Goal: Information Seeking & Learning: Learn about a topic

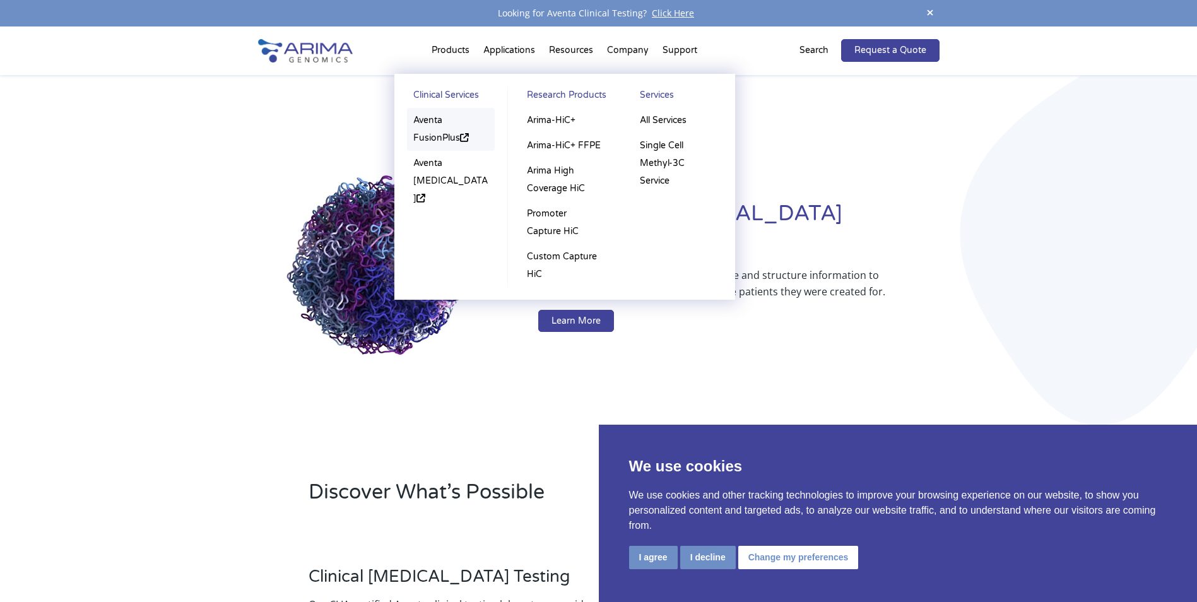
click at [434, 117] on link "Aventa FusionPlus" at bounding box center [451, 129] width 88 height 43
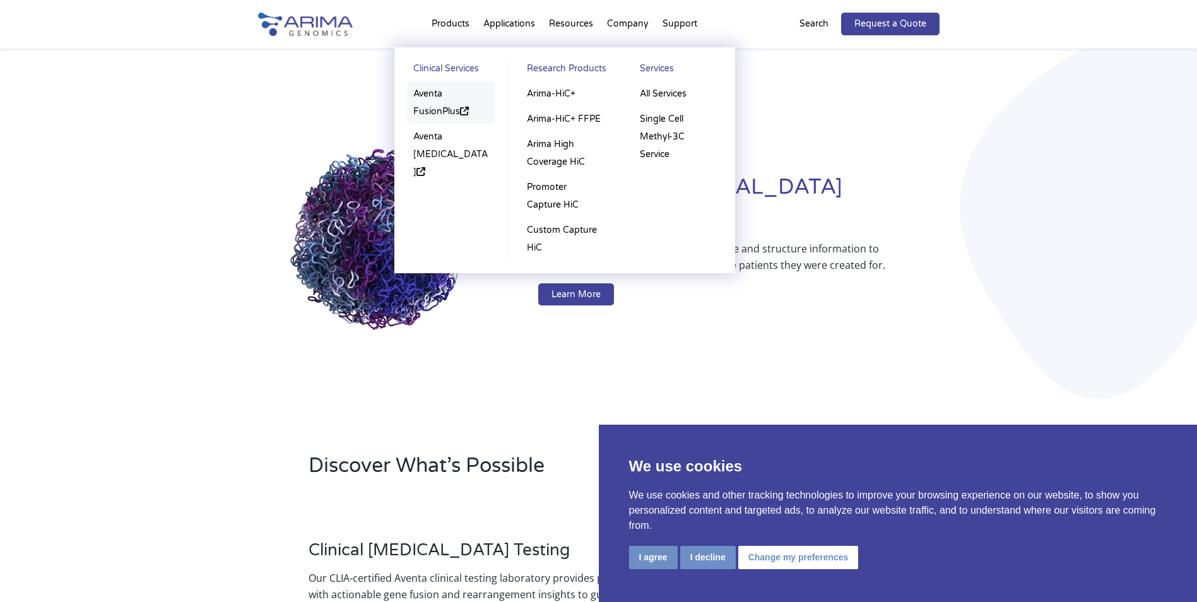
click at [434, 112] on link "Aventa FusionPlus" at bounding box center [451, 102] width 88 height 43
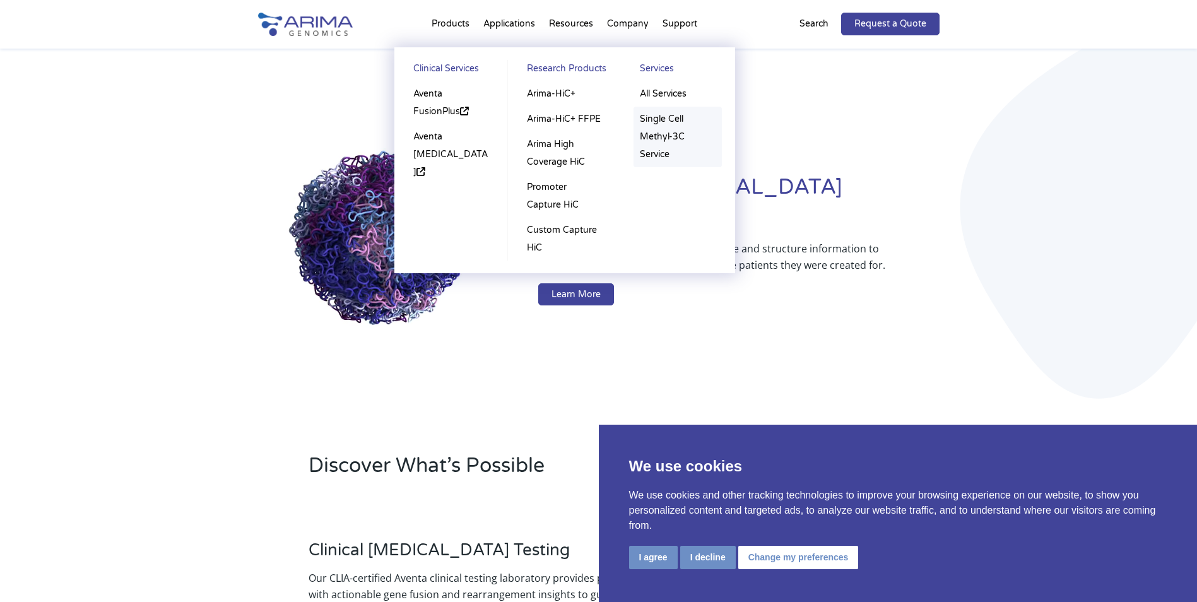
click at [679, 118] on link "Single Cell Methyl-3C Service" at bounding box center [678, 137] width 88 height 61
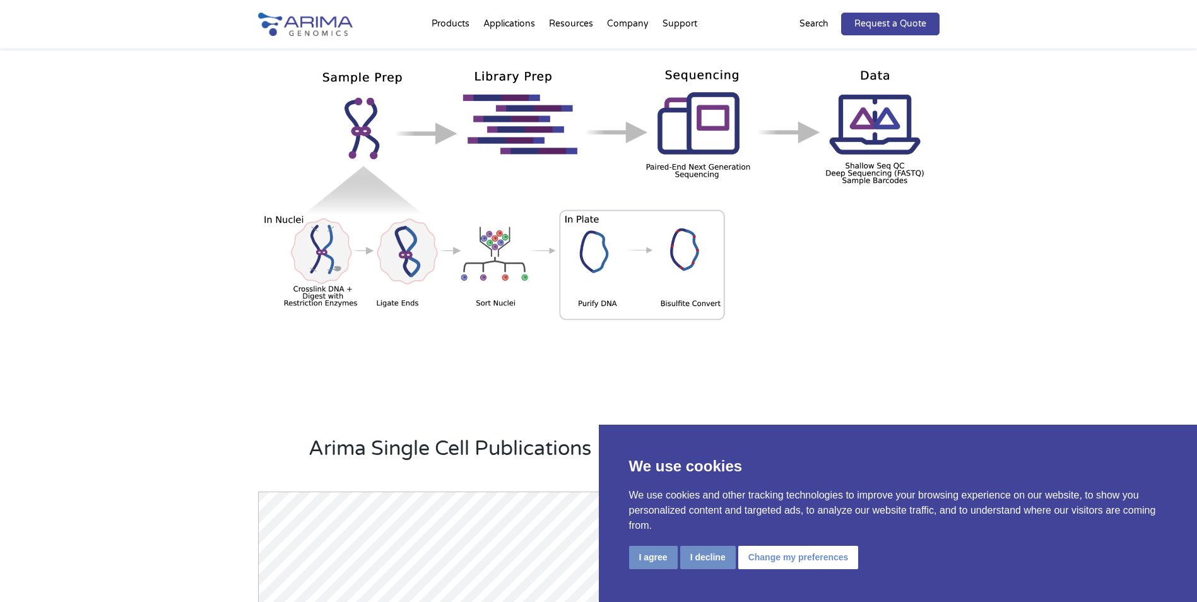
scroll to position [757, 0]
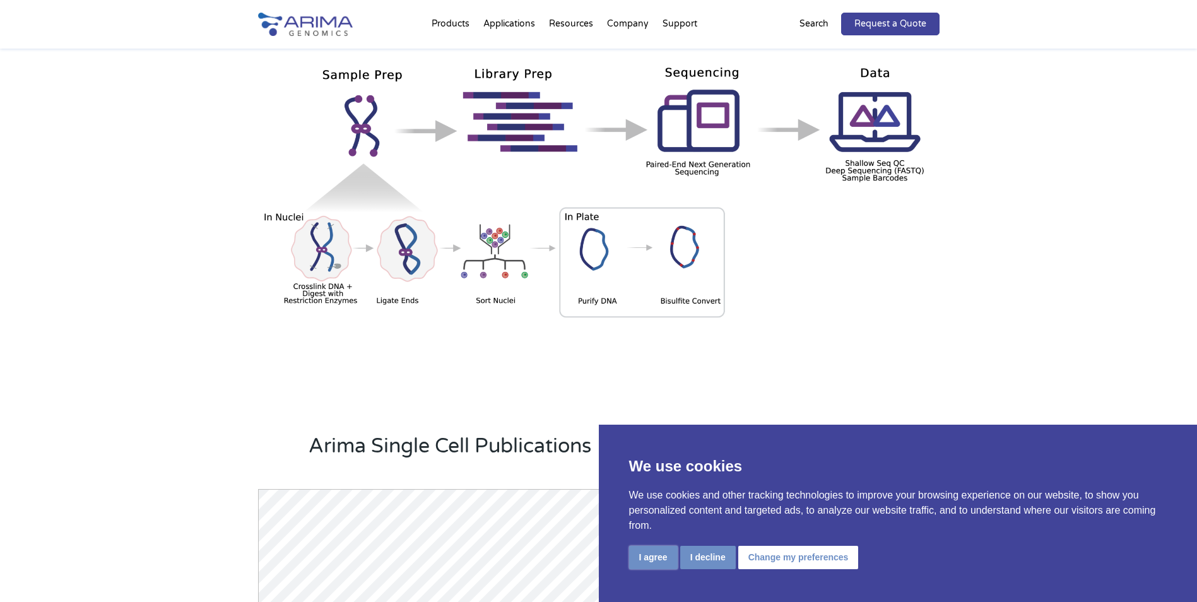
click at [663, 560] on button "I agree" at bounding box center [653, 557] width 49 height 23
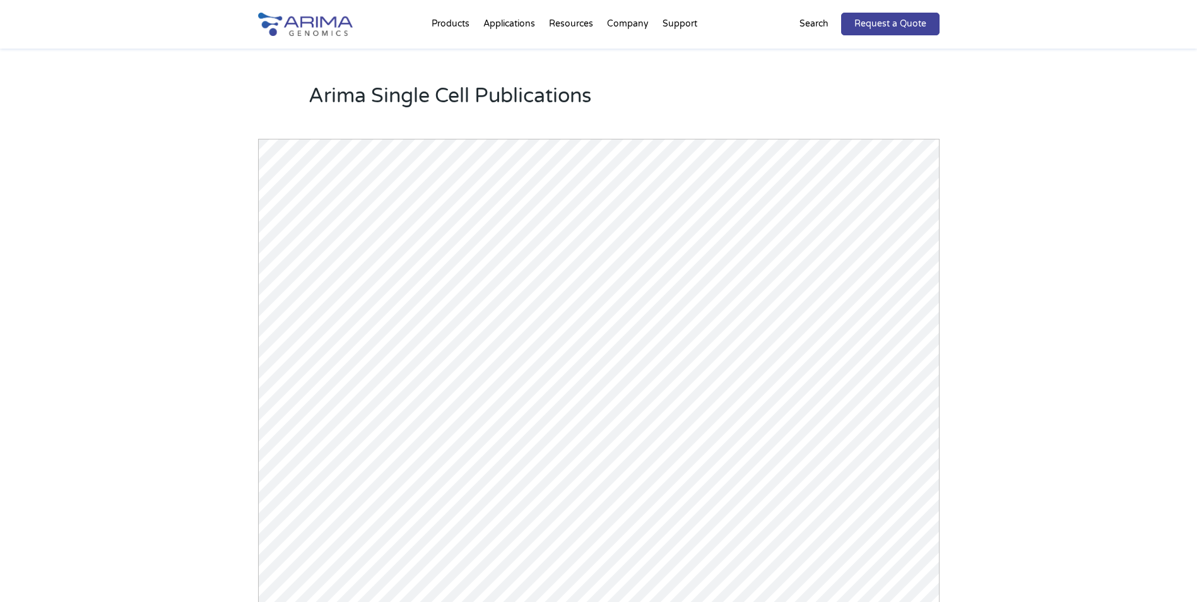
scroll to position [1111, 0]
